Goal: Transaction & Acquisition: Purchase product/service

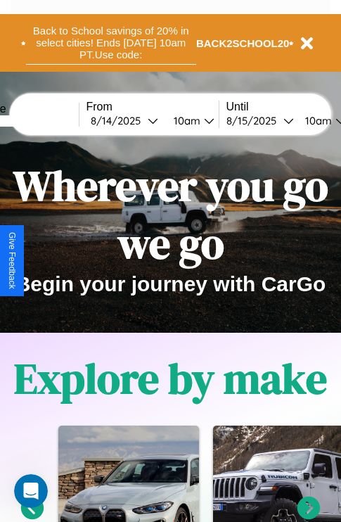
click at [110, 43] on button "Back to School savings of 20% in select cities! Ends 9/1 at 10am PT. Use code:" at bounding box center [111, 43] width 170 height 44
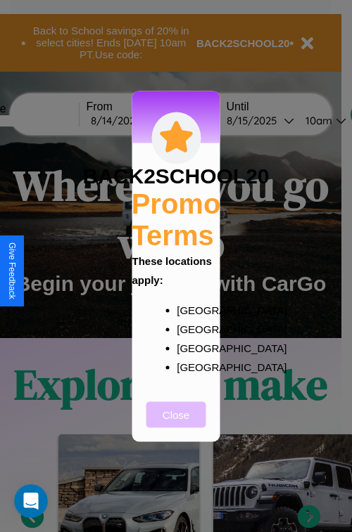
click at [176, 424] on button "Close" at bounding box center [176, 415] width 60 height 26
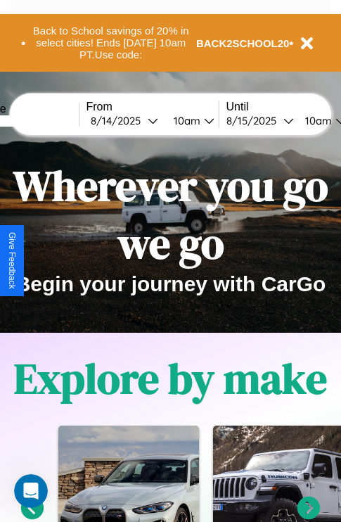
click at [47, 120] on input "text" at bounding box center [25, 120] width 105 height 11
type input "*******"
click at [141, 120] on div "8 / 14 / 2025" at bounding box center [119, 120] width 57 height 13
select select "*"
select select "****"
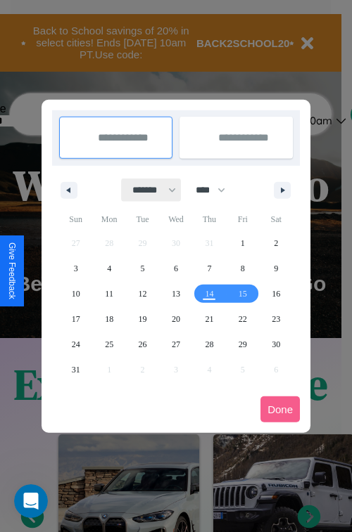
click at [148, 190] on select "******* ******** ***** ***** *** **** **** ****** ********* ******* ******** **…" at bounding box center [152, 190] width 60 height 23
select select "*"
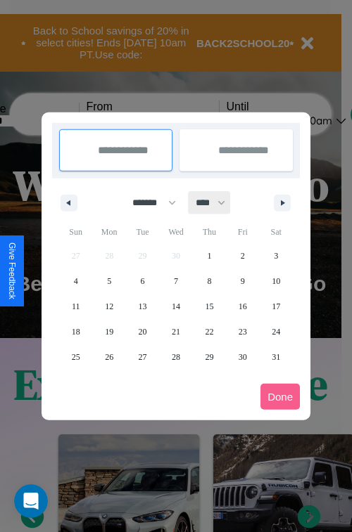
click at [217, 203] on select "**** **** **** **** **** **** **** **** **** **** **** **** **** **** **** ****…" at bounding box center [209, 202] width 42 height 23
select select "****"
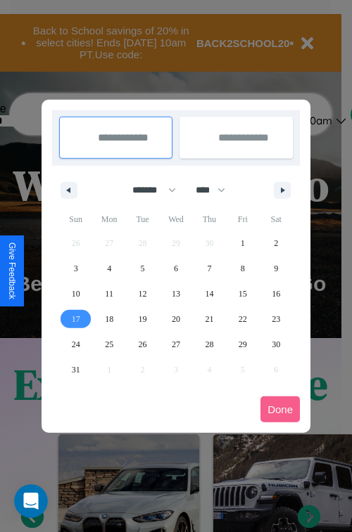
click at [75, 319] on span "17" at bounding box center [76, 319] width 8 height 25
type input "**********"
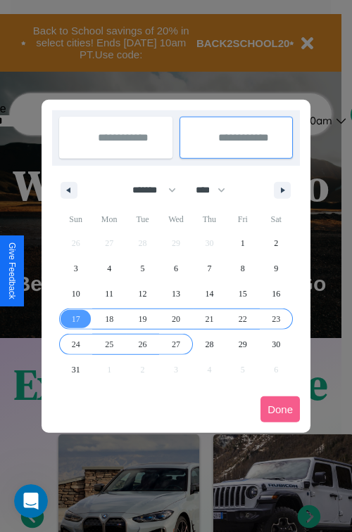
click at [175, 344] on span "27" at bounding box center [176, 344] width 8 height 25
type input "**********"
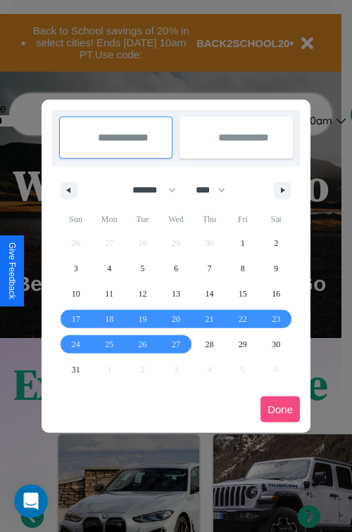
click at [280, 409] on button "Done" at bounding box center [279, 410] width 39 height 26
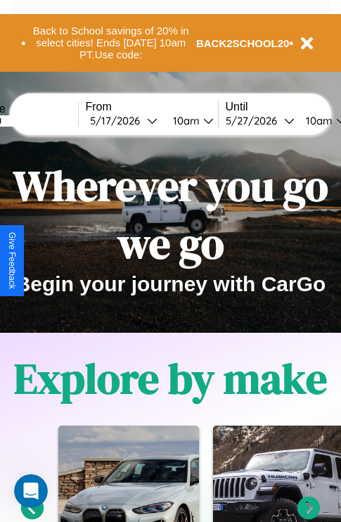
scroll to position [0, 53]
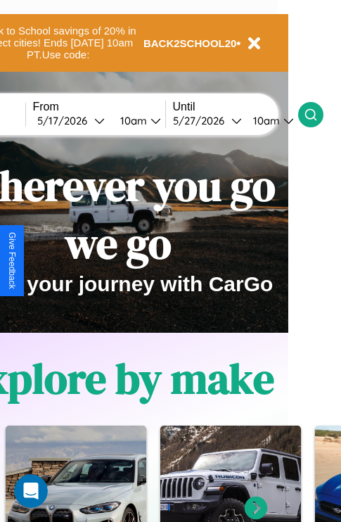
click at [318, 114] on icon at bounding box center [311, 115] width 14 height 14
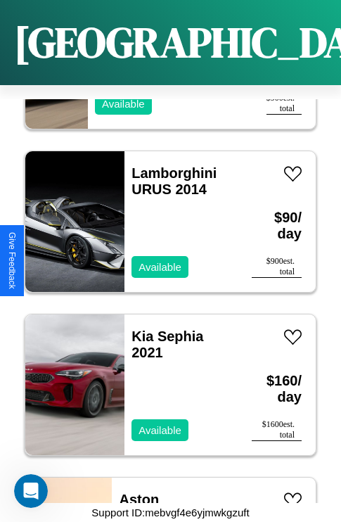
scroll to position [5926, 0]
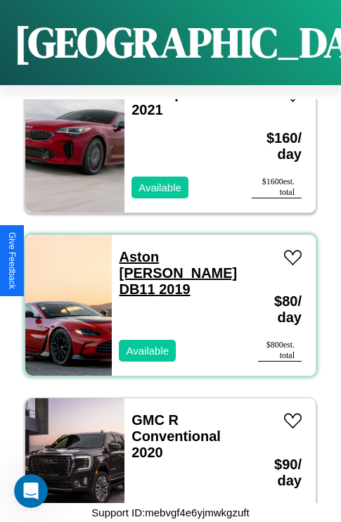
click at [170, 249] on link "Aston Martin DB11 2019" at bounding box center [178, 273] width 118 height 48
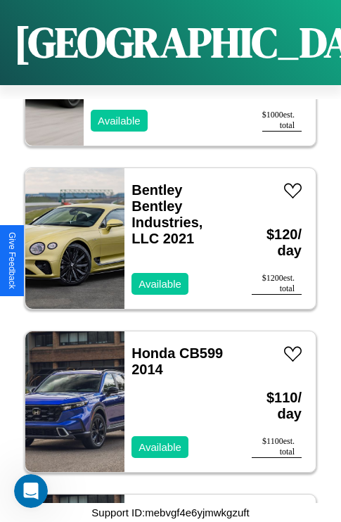
scroll to position [7232, 0]
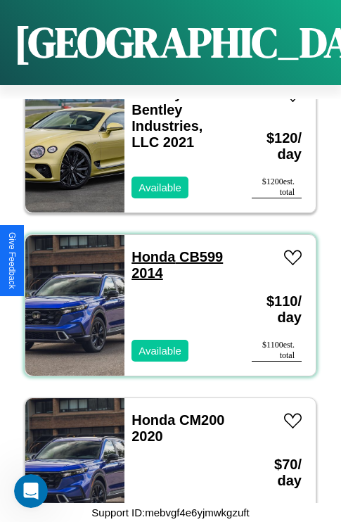
click at [149, 249] on link "Honda CB599 2014" at bounding box center [177, 265] width 91 height 32
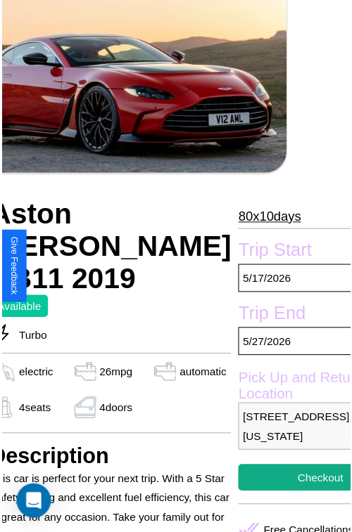
scroll to position [155, 68]
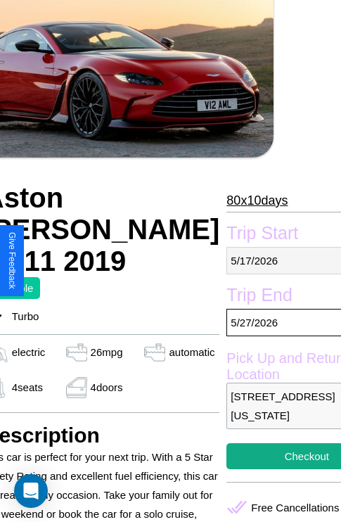
click at [260, 260] on p "[DATE]" at bounding box center [306, 260] width 160 height 27
select select "*"
select select "****"
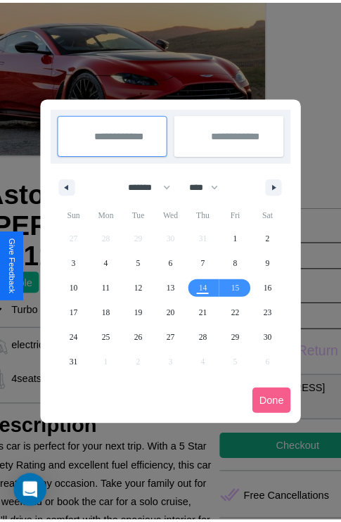
scroll to position [0, 68]
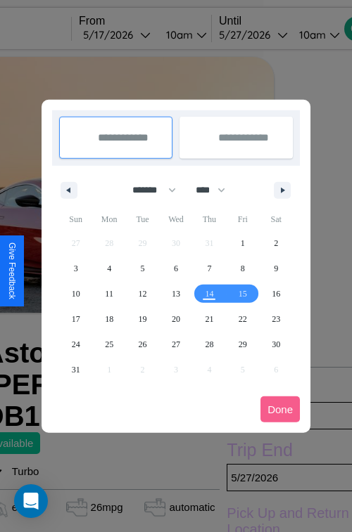
click at [136, 34] on div at bounding box center [176, 266] width 352 height 532
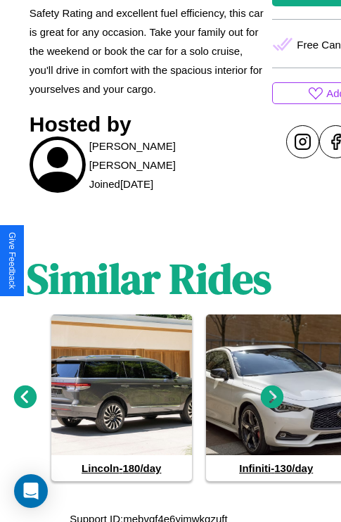
scroll to position [630, 21]
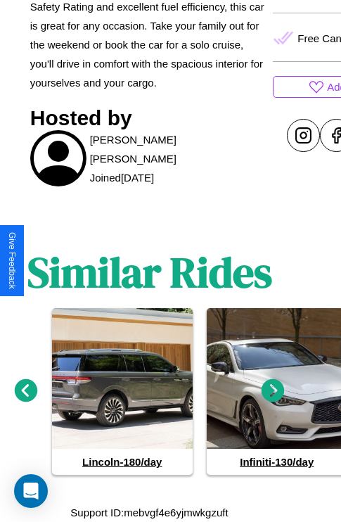
click at [273, 391] on icon at bounding box center [273, 390] width 23 height 23
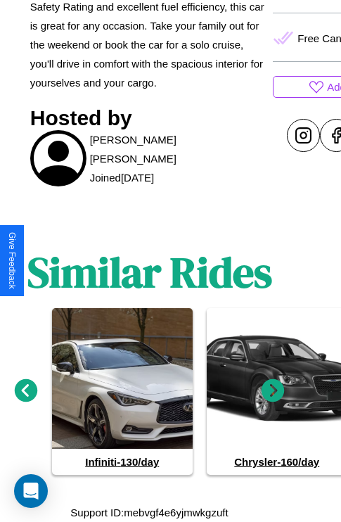
click at [273, 391] on icon at bounding box center [273, 390] width 23 height 23
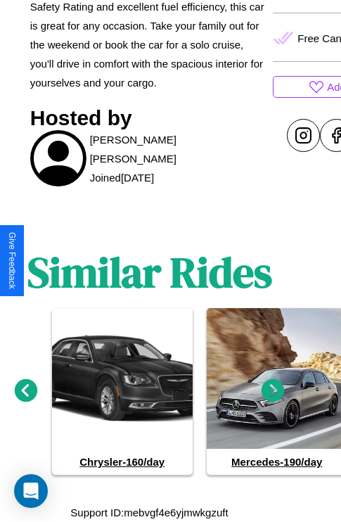
click at [273, 391] on icon at bounding box center [273, 390] width 23 height 23
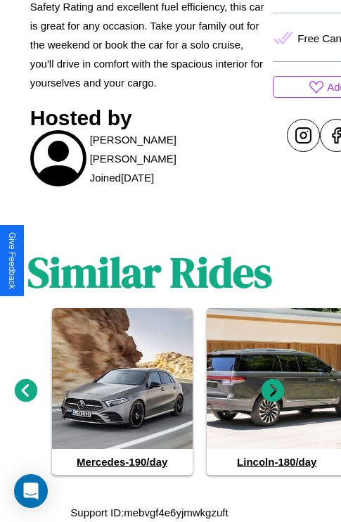
click at [273, 391] on icon at bounding box center [273, 390] width 23 height 23
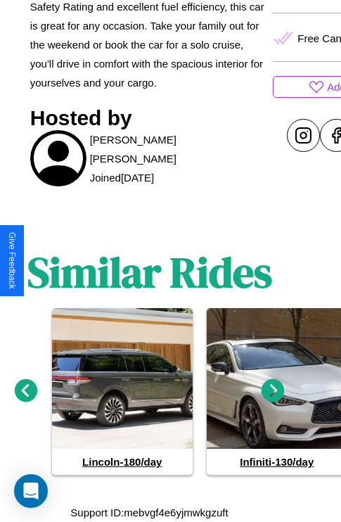
click at [25, 391] on icon at bounding box center [26, 390] width 23 height 23
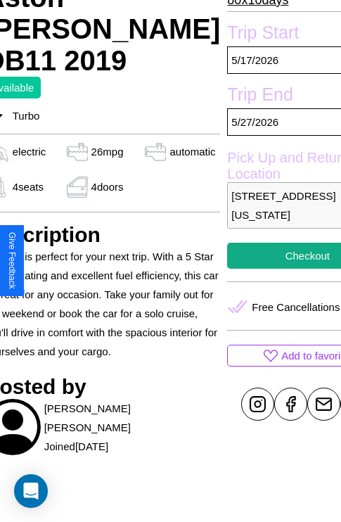
scroll to position [351, 68]
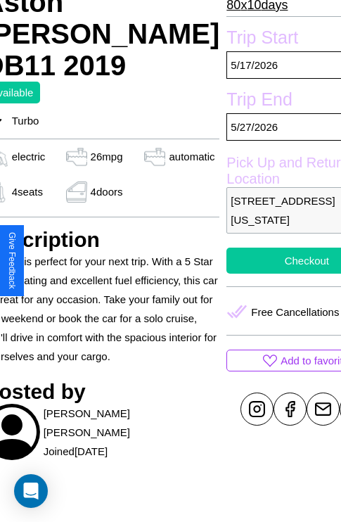
click at [260, 260] on button "Checkout" at bounding box center [306, 261] width 160 height 26
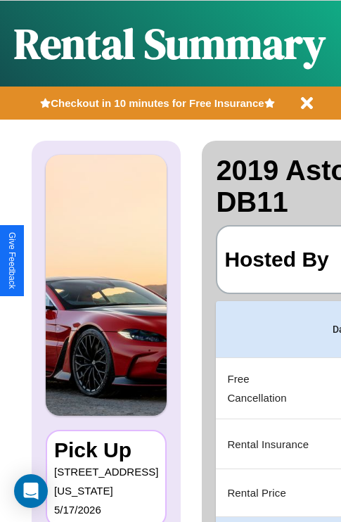
scroll to position [0, 266]
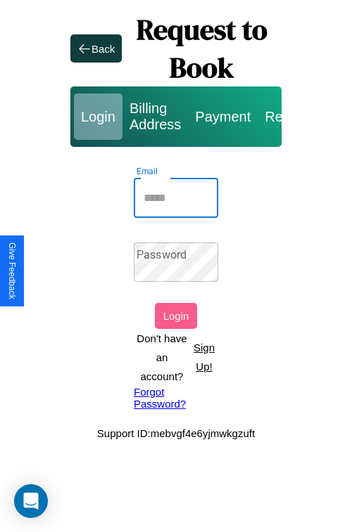
click at [176, 198] on input "Email" at bounding box center [176, 198] width 84 height 39
type input "**********"
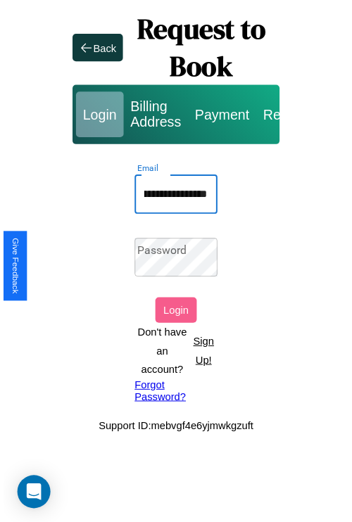
scroll to position [0, 0]
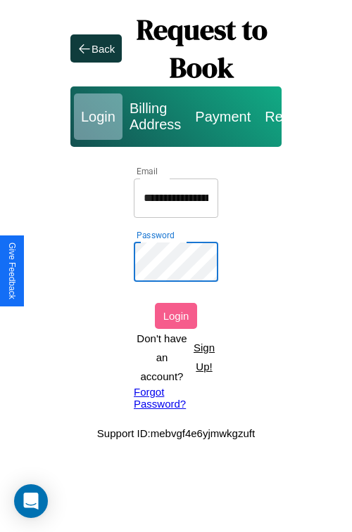
click at [176, 316] on button "Login" at bounding box center [176, 316] width 42 height 26
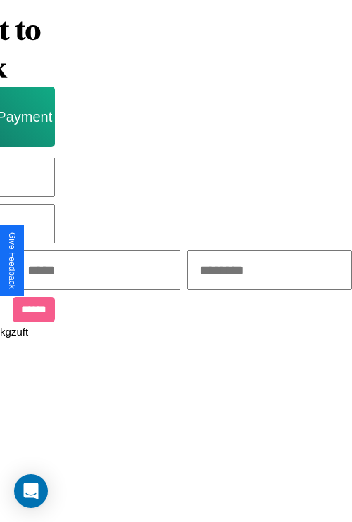
scroll to position [0, 239]
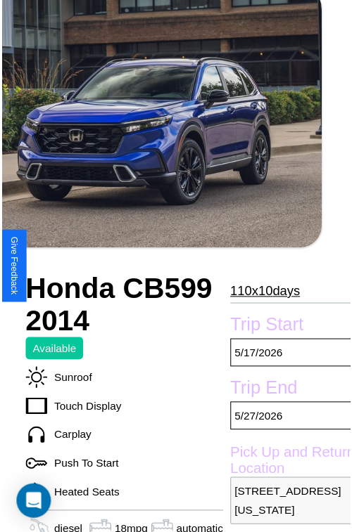
scroll to position [155, 62]
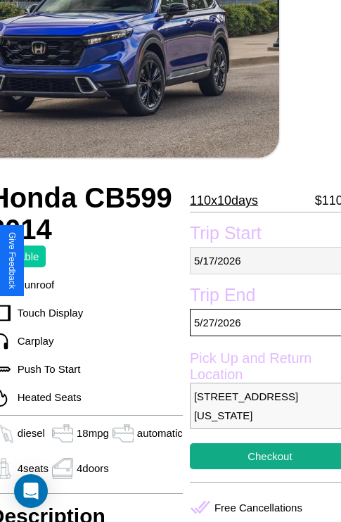
click at [260, 260] on p "[DATE]" at bounding box center [270, 260] width 160 height 27
select select "*"
select select "****"
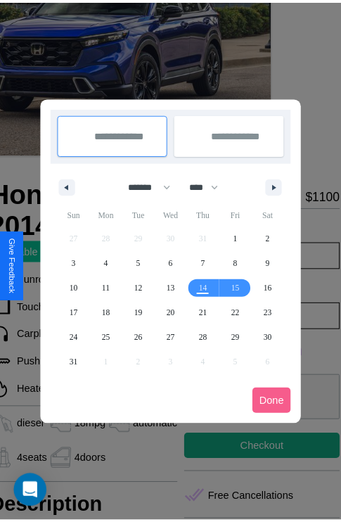
scroll to position [0, 62]
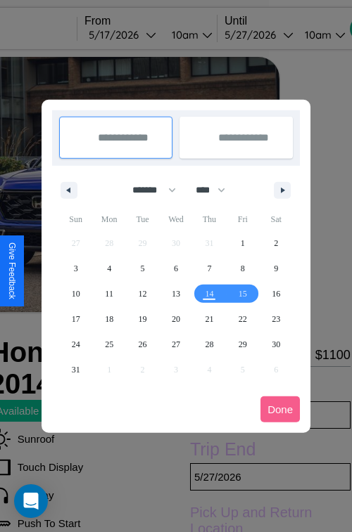
click at [141, 34] on div at bounding box center [176, 266] width 352 height 532
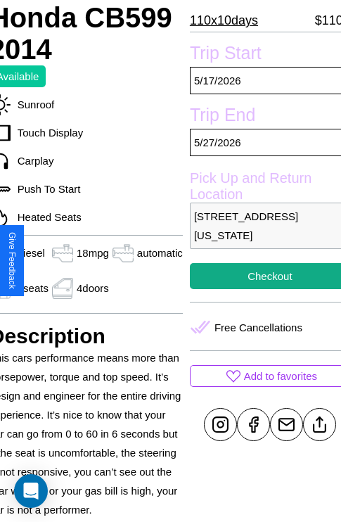
scroll to position [350, 62]
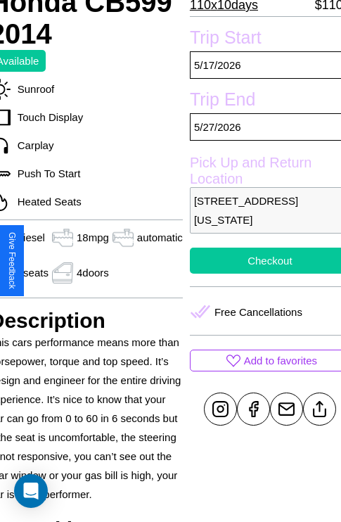
click at [260, 260] on button "Checkout" at bounding box center [270, 261] width 160 height 26
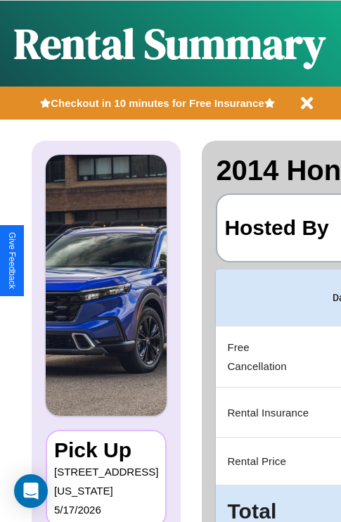
scroll to position [0, 266]
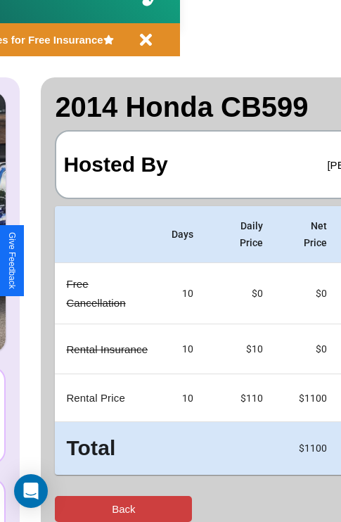
click at [68, 508] on button "Back" at bounding box center [123, 509] width 137 height 26
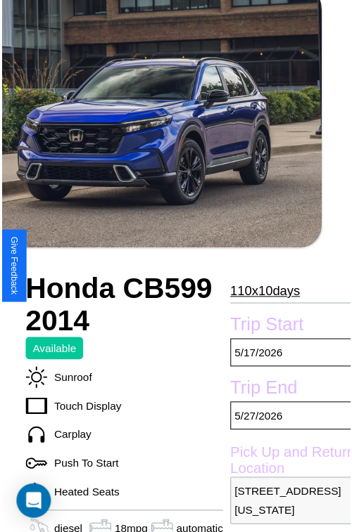
scroll to position [155, 62]
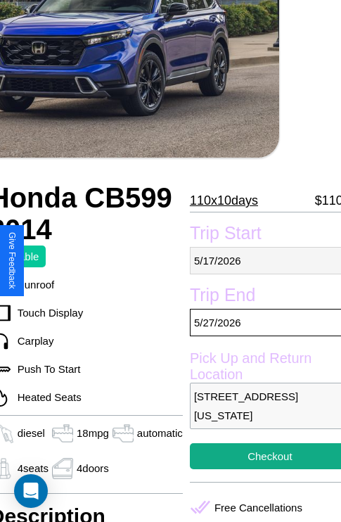
click at [260, 260] on p "[DATE]" at bounding box center [270, 260] width 160 height 27
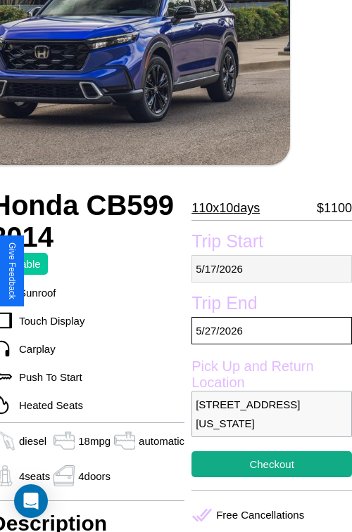
select select "*"
select select "****"
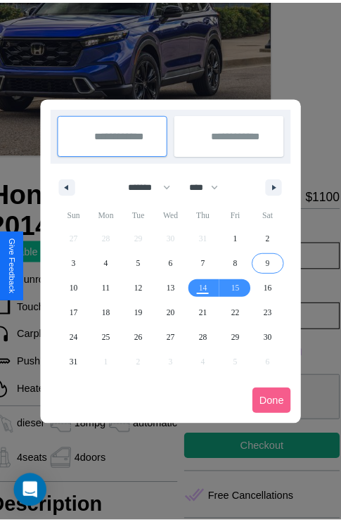
scroll to position [0, 62]
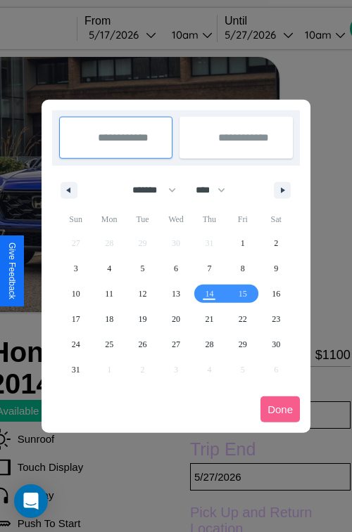
click at [141, 34] on div at bounding box center [176, 266] width 352 height 532
